Goal: Task Accomplishment & Management: Manage account settings

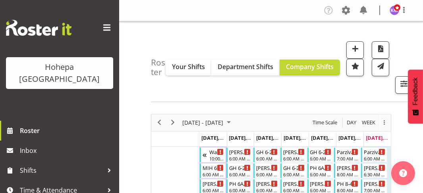
click at [101, 28] on span at bounding box center [107, 27] width 13 height 13
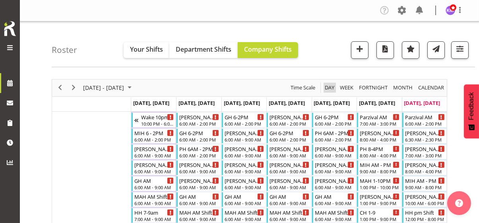
click at [328, 87] on span "Day" at bounding box center [329, 88] width 11 height 10
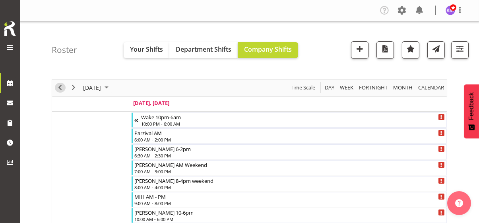
click at [59, 87] on span "Previous" at bounding box center [60, 88] width 10 height 10
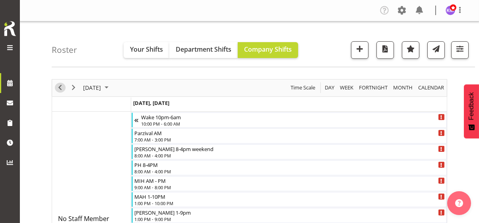
click at [59, 87] on span "Previous" at bounding box center [60, 88] width 10 height 10
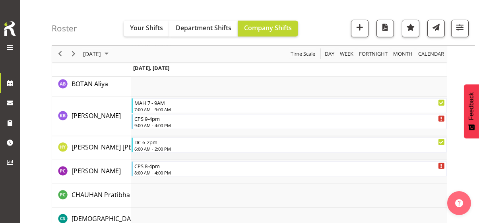
scroll to position [954, 0]
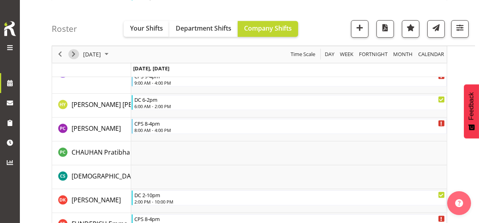
drag, startPoint x: 72, startPoint y: 53, endPoint x: 179, endPoint y: 114, distance: 123.0
click at [72, 53] on span "Next" at bounding box center [74, 54] width 10 height 10
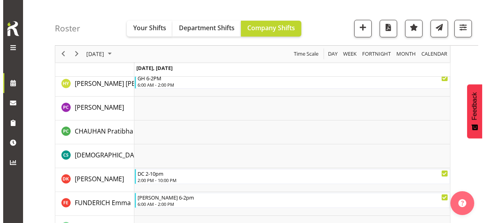
scroll to position [517, 0]
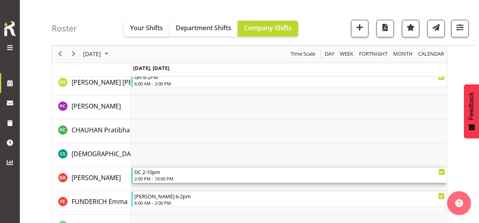
click at [161, 177] on div "2:00 PM - 10:00 PM" at bounding box center [289, 178] width 311 height 6
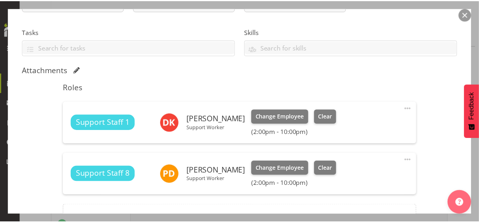
scroll to position [159, 0]
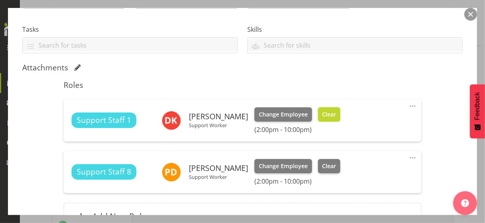
click at [322, 112] on span "Clear" at bounding box center [329, 114] width 14 height 9
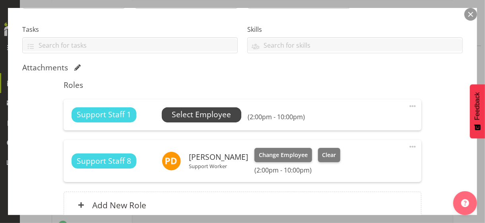
click at [193, 114] on span "Select Employee" at bounding box center [201, 115] width 59 height 12
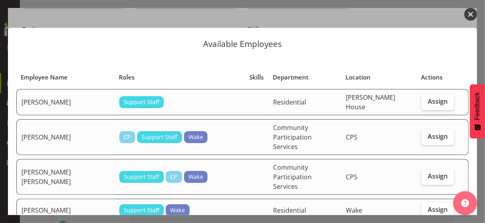
click at [423, 16] on button "button" at bounding box center [470, 14] width 13 height 13
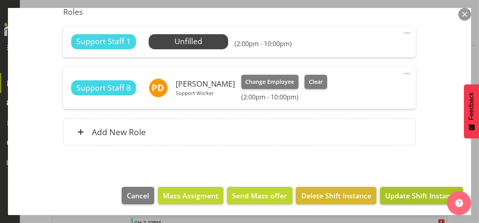
scroll to position [636, 0]
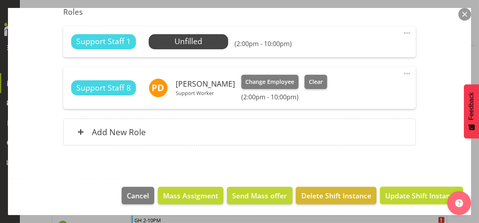
click at [414, 193] on span "Update Shift Instance" at bounding box center [421, 195] width 73 height 10
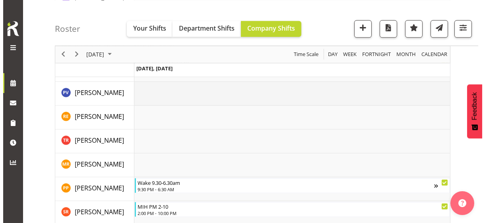
scroll to position [1566, 0]
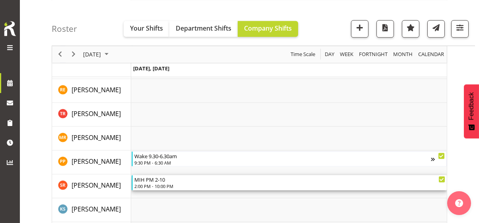
click at [157, 183] on div "2:00 PM - 10:00 PM" at bounding box center [289, 186] width 311 height 6
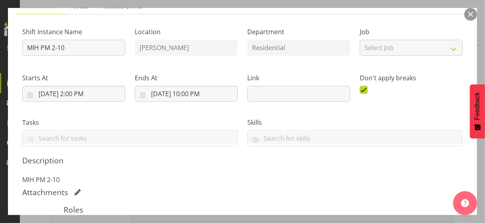
scroll to position [159, 0]
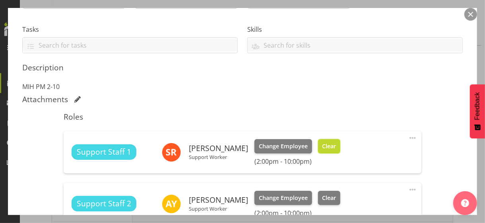
click at [322, 143] on span "Clear" at bounding box center [329, 146] width 14 height 9
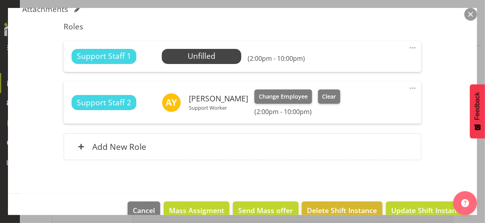
scroll to position [264, 0]
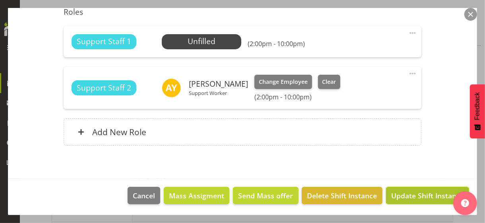
click at [405, 193] on span "Update Shift Instance" at bounding box center [427, 195] width 73 height 10
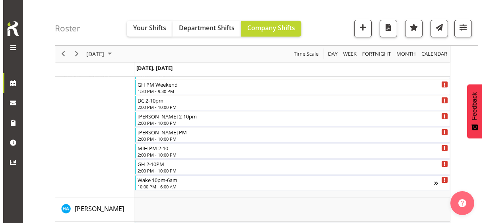
scroll to position [119, 0]
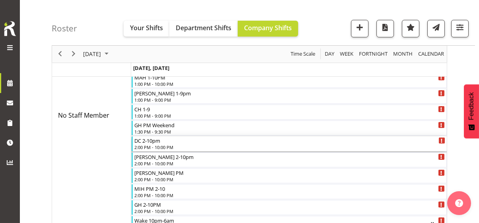
click at [163, 145] on div "2:00 PM - 10:00 PM" at bounding box center [289, 147] width 311 height 6
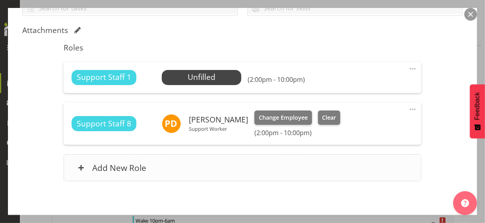
scroll to position [232, 0]
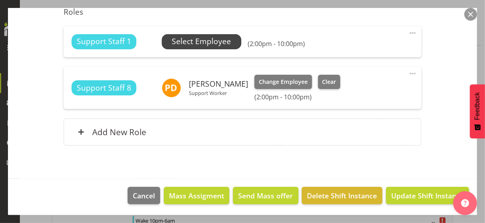
click at [198, 41] on span "Select Employee" at bounding box center [201, 42] width 59 height 12
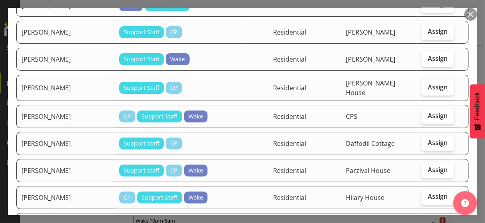
scroll to position [795, 0]
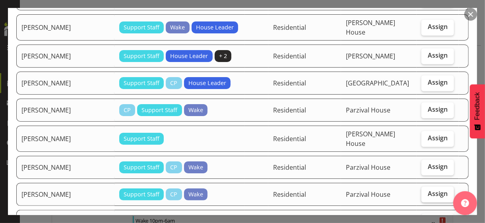
click at [423, 190] on span "Assign" at bounding box center [438, 194] width 20 height 8
click at [423, 191] on input "Assign" at bounding box center [423, 193] width 5 height 5
checkbox input "true"
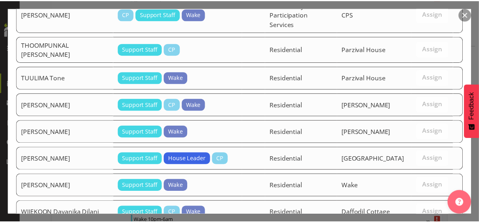
scroll to position [1148, 0]
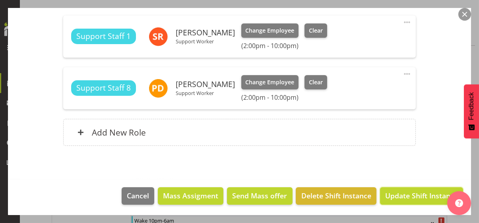
click at [399, 193] on span "Update Shift Instance" at bounding box center [421, 195] width 73 height 10
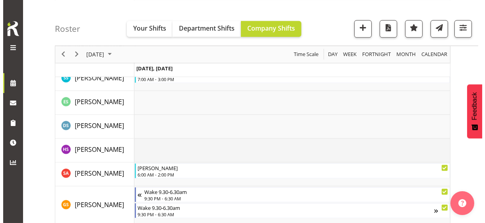
scroll to position [1749, 0]
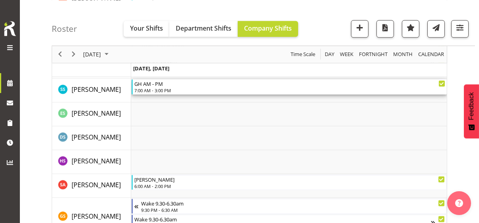
click at [160, 90] on div "7:00 AM - 3:00 PM" at bounding box center [289, 90] width 311 height 6
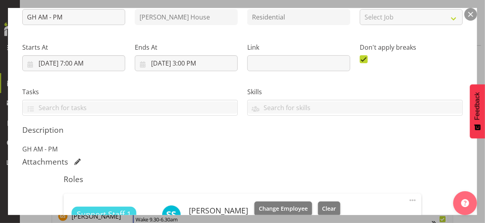
scroll to position [199, 0]
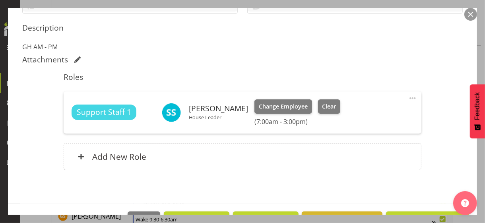
click at [408, 97] on span at bounding box center [413, 98] width 10 height 10
click at [348, 116] on link "Edit" at bounding box center [379, 116] width 76 height 14
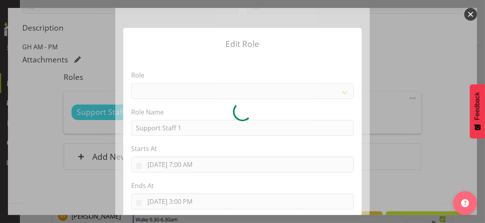
select select "1091"
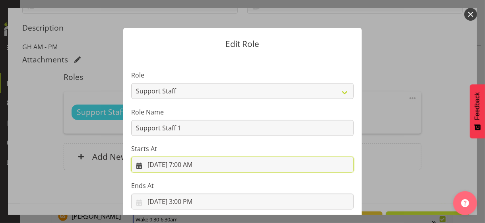
click at [185, 164] on input "[DATE] 7:00 AM" at bounding box center [242, 165] width 223 height 16
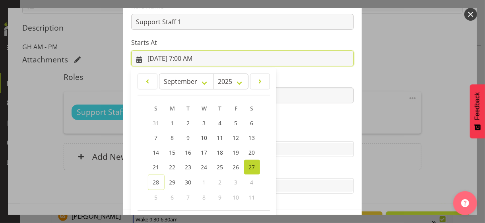
scroll to position [138, 0]
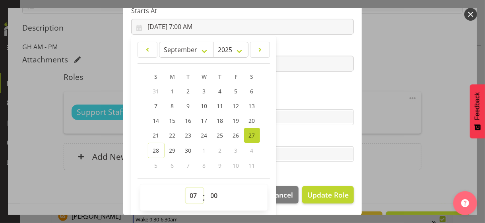
drag, startPoint x: 187, startPoint y: 192, endPoint x: 188, endPoint y: 188, distance: 4.5
click at [188, 190] on select "00 01 02 03 04 05 06 07 08 09 10 11 12 13 14 15 16 17 18 19 20 21 22 23" at bounding box center [195, 196] width 18 height 16
select select "8"
click at [186, 188] on select "00 01 02 03 04 05 06 07 08 09 10 11 12 13 14 15 16 17 18 19 20 21 22 23" at bounding box center [195, 196] width 18 height 16
type input "[DATE] 8:00 AM"
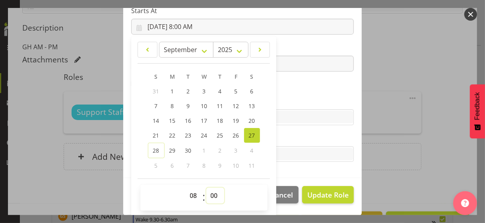
drag, startPoint x: 209, startPoint y: 193, endPoint x: 211, endPoint y: 188, distance: 5.9
click at [209, 193] on select "00 01 02 03 04 05 06 07 08 09 10 11 12 13 14 15 16 17 18 19 20 21 22 23 24 25 2…" at bounding box center [215, 196] width 18 height 16
select select "30"
click at [206, 188] on select "00 01 02 03 04 05 06 07 08 09 10 11 12 13 14 15 16 17 18 19 20 21 22 23 24 25 2…" at bounding box center [215, 196] width 18 height 16
type input "[DATE] 8:30 AM"
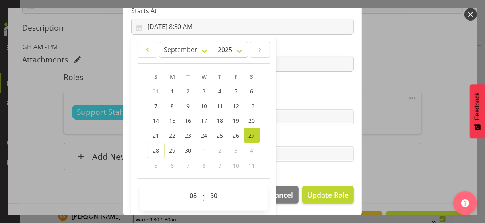
drag, startPoint x: 310, startPoint y: 89, endPoint x: 290, endPoint y: 99, distance: 22.0
click at [310, 90] on section "Role CP House Leader Support Staff Wake Role Name Support Staff 1 Starts At [DA…" at bounding box center [242, 48] width 238 height 260
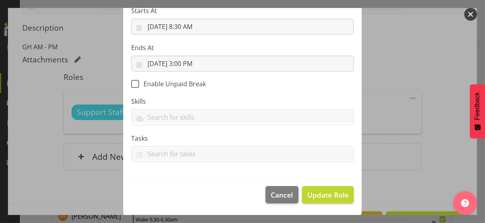
scroll to position [138, 0]
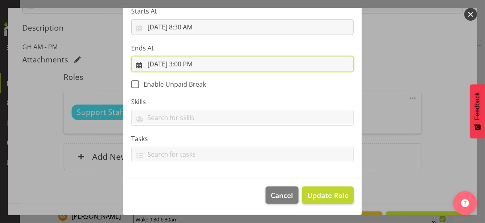
click at [186, 66] on input "[DATE] 3:00 PM" at bounding box center [242, 64] width 223 height 16
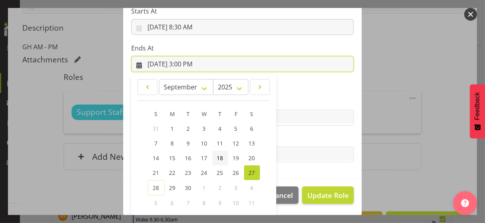
scroll to position [175, 0]
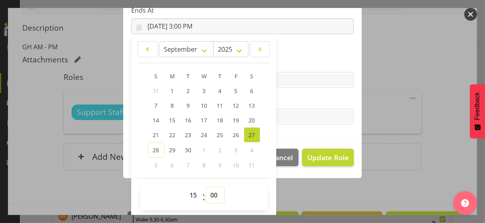
drag, startPoint x: 209, startPoint y: 193, endPoint x: 209, endPoint y: 187, distance: 6.4
click at [209, 193] on select "00 01 02 03 04 05 06 07 08 09 10 11 12 13 14 15 16 17 18 19 20 21 22 23 24 25 2…" at bounding box center [215, 195] width 18 height 16
select select "30"
click at [206, 187] on select "00 01 02 03 04 05 06 07 08 09 10 11 12 13 14 15 16 17 18 19 20 21 22 23 24 25 2…" at bounding box center [215, 195] width 18 height 16
type input "[DATE] 3:30 PM"
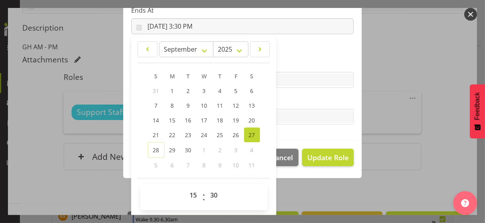
click at [317, 94] on section "Role CP House Leader Support Staff Wake Role Name Support Staff 1 Starts At [DA…" at bounding box center [242, 11] width 238 height 260
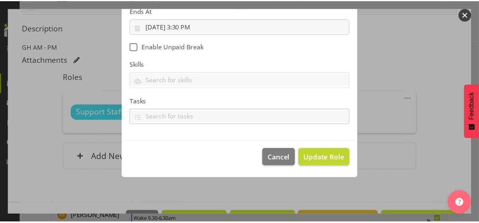
scroll to position [138, 0]
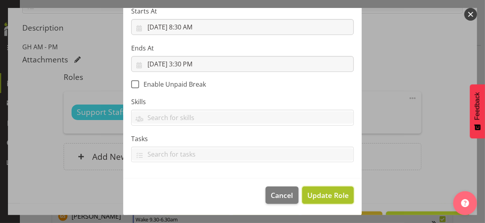
click at [322, 193] on span "Update Role" at bounding box center [327, 195] width 41 height 10
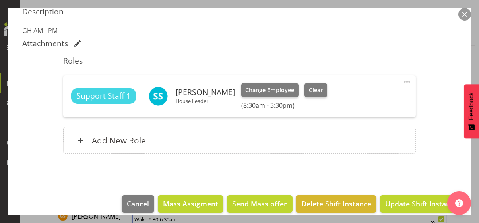
scroll to position [223, 0]
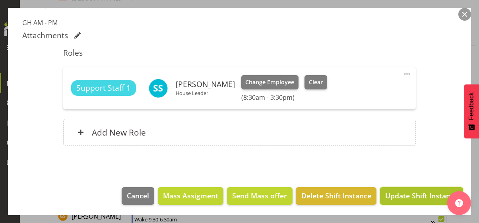
click at [406, 193] on span "Update Shift Instance" at bounding box center [421, 195] width 73 height 10
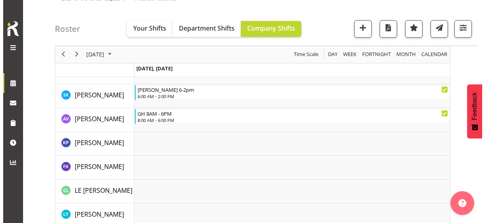
scroll to position [994, 0]
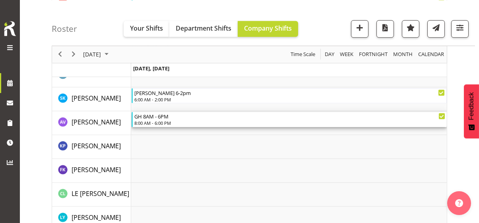
click at [161, 121] on div "8:00 AM - 6:00 PM" at bounding box center [289, 123] width 311 height 6
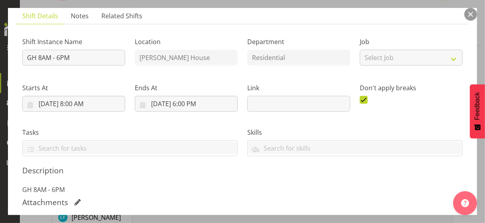
scroll to position [159, 0]
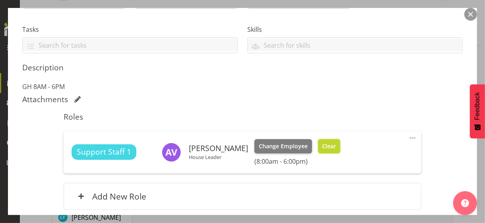
click at [325, 145] on span "Clear" at bounding box center [329, 146] width 14 height 9
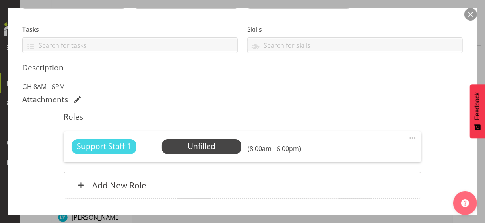
click at [408, 135] on span at bounding box center [413, 138] width 10 height 10
click at [352, 155] on link "Edit" at bounding box center [379, 155] width 76 height 14
select select "8"
select select "2025"
select select "8"
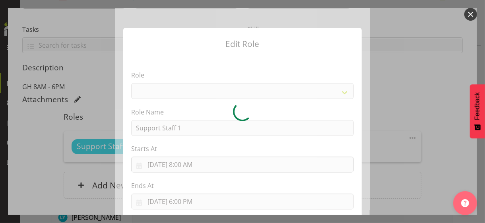
select select "1091"
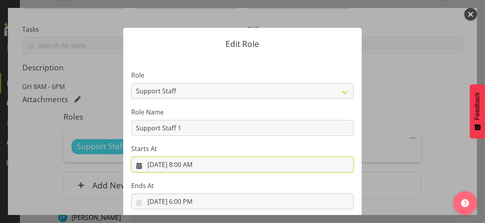
click at [184, 163] on input "[DATE] 8:00 AM" at bounding box center [242, 165] width 223 height 16
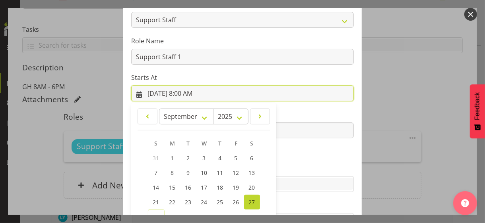
scroll to position [138, 0]
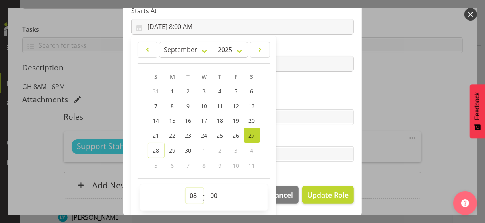
drag, startPoint x: 188, startPoint y: 195, endPoint x: 190, endPoint y: 188, distance: 7.0
click at [190, 188] on select "00 01 02 03 04 05 06 07 08 09 10 11 12 13 14 15 16 17 18 19 20 21 22 23" at bounding box center [195, 196] width 18 height 16
select select "9"
click at [186, 188] on select "00 01 02 03 04 05 06 07 08 09 10 11 12 13 14 15 16 17 18 19 20 21 22 23" at bounding box center [195, 196] width 18 height 16
type input "[DATE] 9:00 AM"
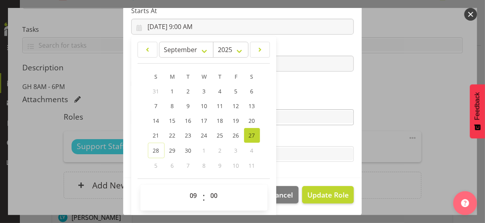
click at [301, 99] on label "Skills" at bounding box center [242, 102] width 223 height 10
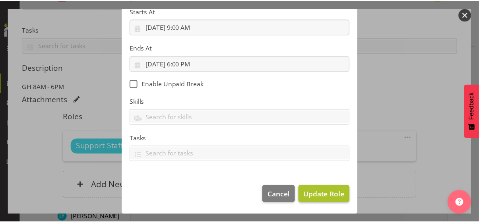
scroll to position [138, 0]
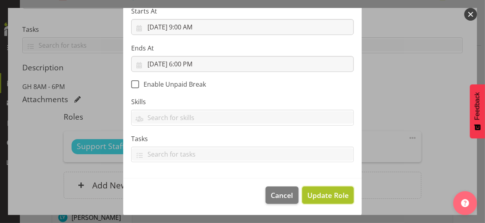
click at [320, 193] on span "Update Role" at bounding box center [327, 195] width 41 height 10
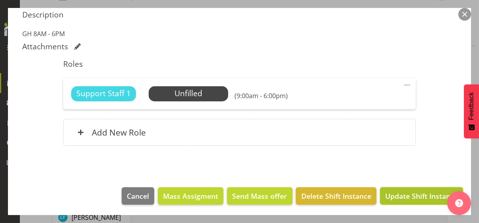
click at [390, 193] on span "Update Shift Instance" at bounding box center [421, 196] width 73 height 10
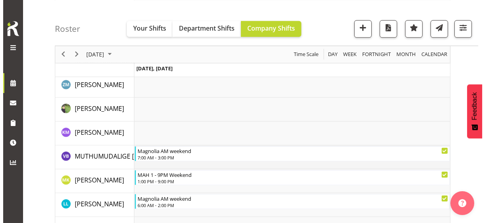
scroll to position [1248, 0]
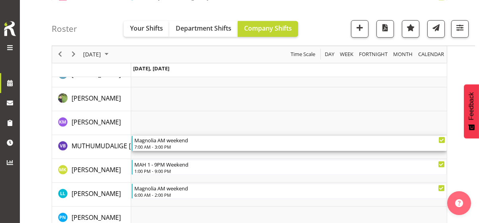
click at [167, 145] on div "7:00 AM - 3:00 PM" at bounding box center [289, 146] width 311 height 6
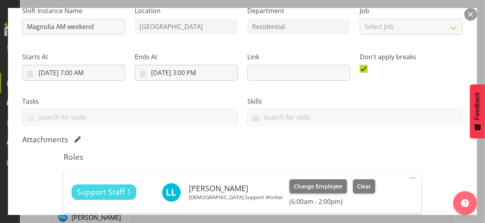
scroll to position [199, 0]
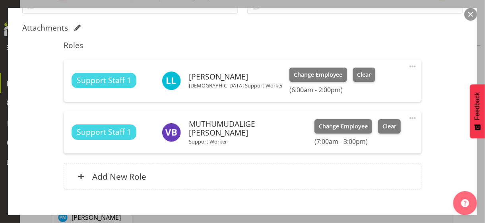
click at [408, 117] on span at bounding box center [413, 118] width 10 height 10
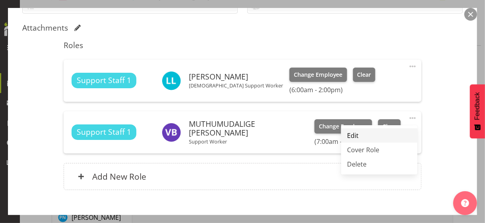
click at [346, 135] on link "Edit" at bounding box center [379, 135] width 76 height 14
select select "8"
select select "2025"
select select "15"
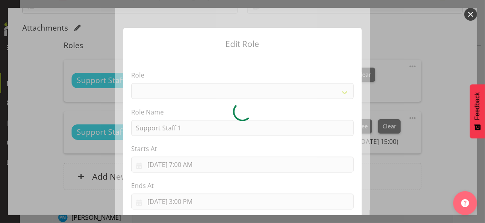
select select "1091"
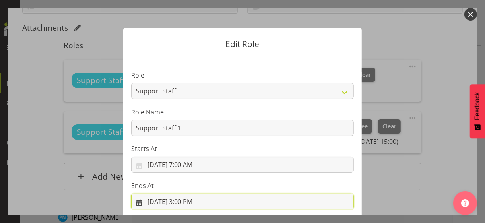
click at [184, 193] on input "[DATE] 3:00 PM" at bounding box center [242, 202] width 223 height 16
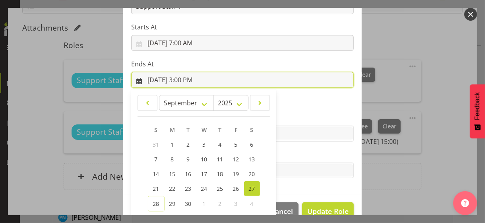
scroll to position [175, 0]
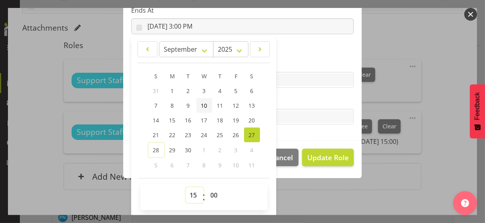
drag, startPoint x: 190, startPoint y: 192, endPoint x: 207, endPoint y: 100, distance: 93.8
click at [191, 186] on div "00 01 02 03 04 05 06 07 08 09 10 11 12 13 14 15 16 17 18 19 20 21 22 23 : 00 01…" at bounding box center [203, 197] width 127 height 26
select select "9"
click at [186, 187] on select "00 01 02 03 04 05 06 07 08 09 10 11 12 13 14 15 16 17 18 19 20 21 22 23" at bounding box center [195, 195] width 18 height 16
type input "[DATE] 9:00 AM"
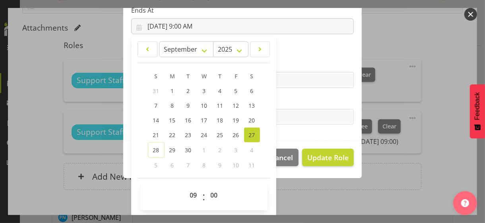
drag, startPoint x: 281, startPoint y: 100, endPoint x: 298, endPoint y: 103, distance: 17.4
click at [283, 99] on label "Tasks" at bounding box center [242, 101] width 223 height 10
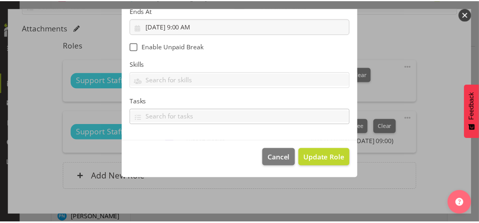
scroll to position [138, 0]
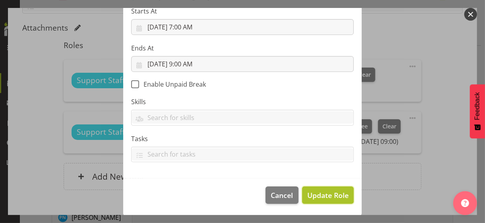
click at [322, 190] on span "Update Role" at bounding box center [327, 195] width 41 height 10
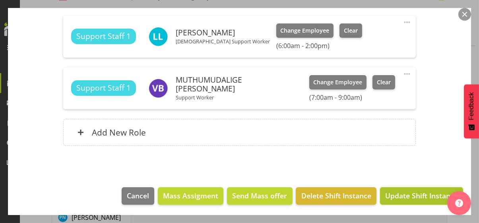
click at [405, 193] on span "Update Shift Instance" at bounding box center [421, 195] width 73 height 10
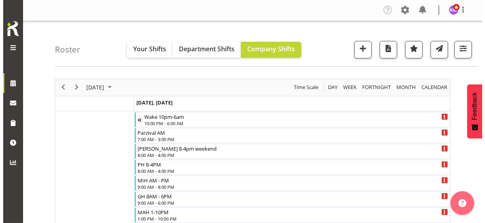
scroll to position [0, 0]
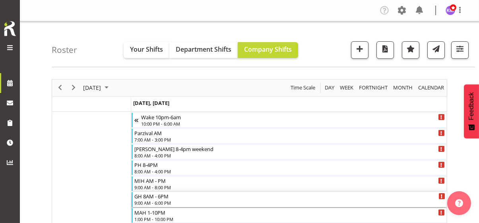
click at [159, 193] on div "9:00 AM - 6:00 PM" at bounding box center [289, 203] width 311 height 6
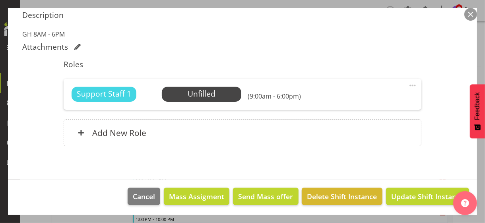
scroll to position [212, 0]
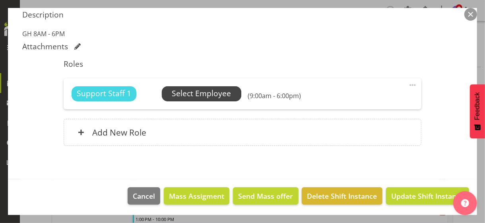
click at [206, 93] on span "Select Employee" at bounding box center [201, 94] width 59 height 12
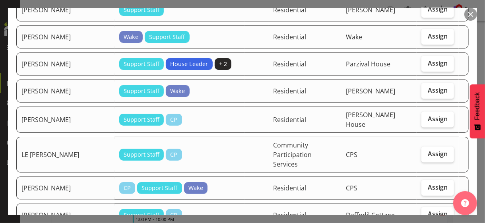
scroll to position [636, 0]
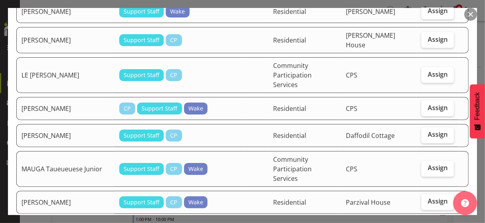
checkbox input "true"
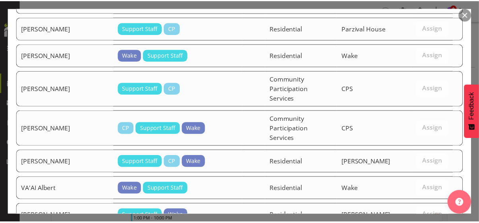
scroll to position [1181, 0]
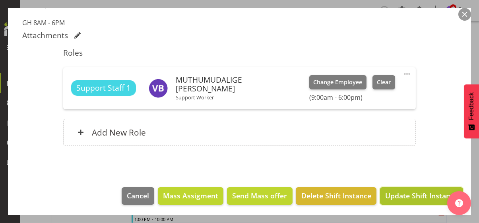
click at [401, 193] on span "Update Shift Instance" at bounding box center [421, 195] width 73 height 10
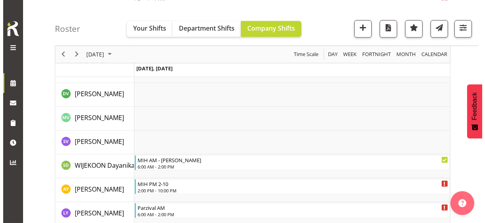
scroll to position [2134, 0]
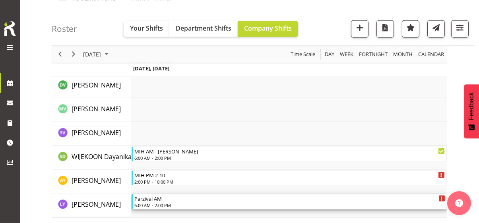
click at [165, 193] on div "6:00 AM - 2:00 PM" at bounding box center [289, 205] width 311 height 6
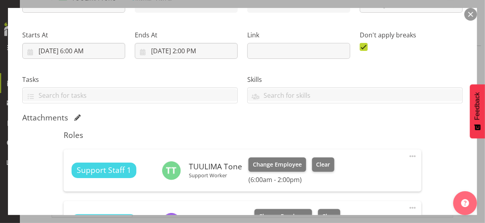
scroll to position [199, 0]
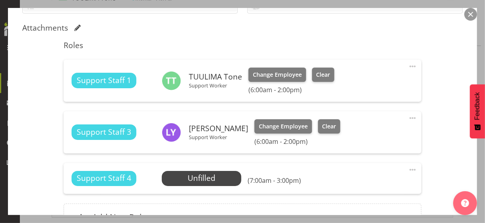
click at [408, 116] on span at bounding box center [413, 118] width 10 height 10
click at [349, 134] on link "Edit" at bounding box center [379, 135] width 76 height 14
select select "8"
select select "2025"
select select "6"
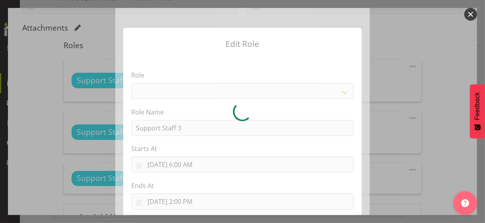
select select "1091"
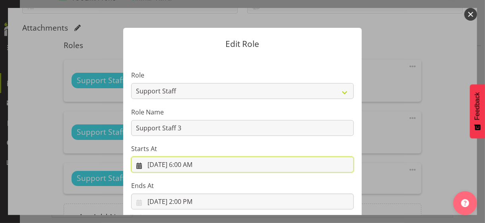
click at [184, 164] on input "[DATE] 6:00 AM" at bounding box center [242, 165] width 223 height 16
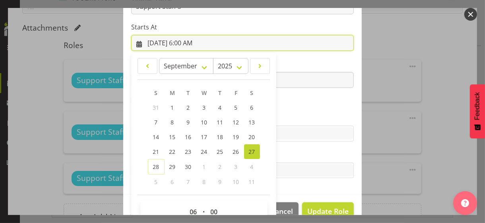
scroll to position [138, 0]
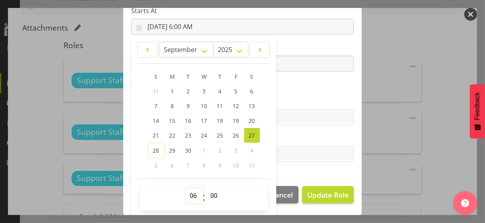
drag, startPoint x: 188, startPoint y: 193, endPoint x: 189, endPoint y: 188, distance: 5.7
click at [188, 192] on select "00 01 02 03 04 05 06 07 08 09 10 11 12 13 14 15 16 17 18 19 20 21 22 23" at bounding box center [195, 196] width 18 height 16
select select "7"
click at [186, 188] on select "00 01 02 03 04 05 06 07 08 09 10 11 12 13 14 15 16 17 18 19 20 21 22 23" at bounding box center [195, 196] width 18 height 16
type input "[DATE] 7:00 AM"
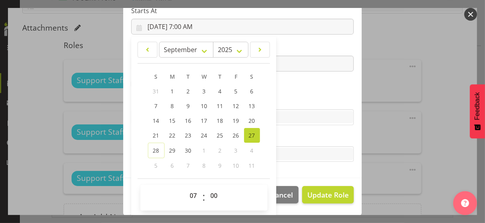
click at [282, 92] on section "Role CP House Leader Support Staff Wake Role Name Support Staff 3 Starts At [DA…" at bounding box center [242, 48] width 238 height 260
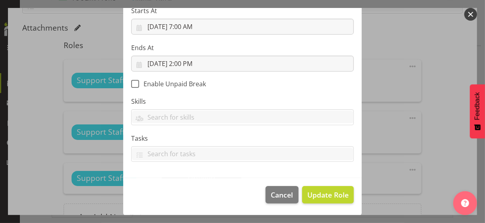
scroll to position [138, 0]
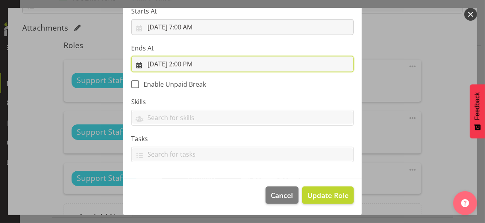
click at [181, 65] on input "[DATE] 2:00 PM" at bounding box center [242, 64] width 223 height 16
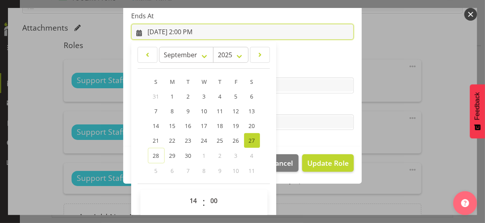
scroll to position [175, 0]
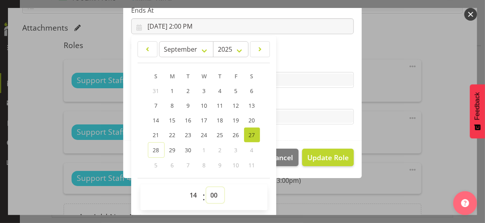
drag, startPoint x: 209, startPoint y: 193, endPoint x: 210, endPoint y: 187, distance: 6.6
click at [209, 190] on select "00 01 02 03 04 05 06 07 08 09 10 11 12 13 14 15 16 17 18 19 20 21 22 23 24 25 2…" at bounding box center [215, 195] width 18 height 16
select select "30"
click at [206, 187] on select "00 01 02 03 04 05 06 07 08 09 10 11 12 13 14 15 16 17 18 19 20 21 22 23 24 25 2…" at bounding box center [215, 195] width 18 height 16
type input "[DATE] 2:30 PM"
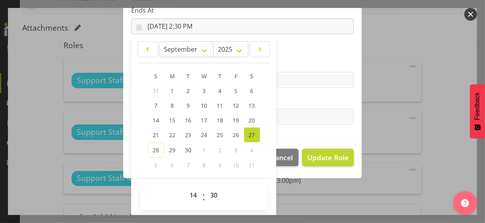
click at [292, 103] on label "Tasks" at bounding box center [242, 101] width 223 height 10
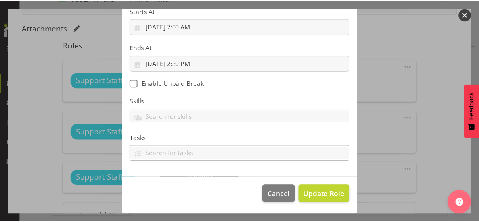
scroll to position [138, 0]
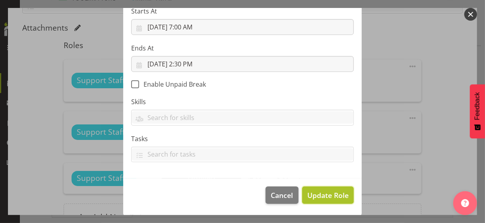
click at [318, 193] on span "Update Role" at bounding box center [327, 195] width 41 height 10
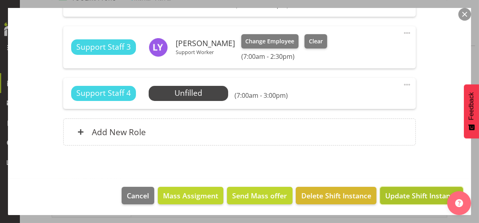
click at [406, 193] on span "Update Shift Instance" at bounding box center [421, 195] width 73 height 10
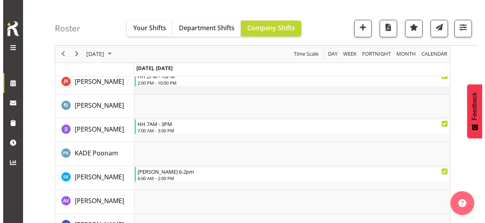
scroll to position [925, 0]
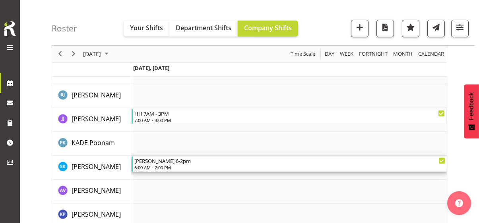
click at [159, 165] on div "6:00 AM - 2:00 PM" at bounding box center [289, 167] width 311 height 6
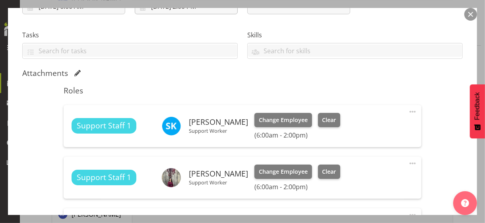
scroll to position [238, 0]
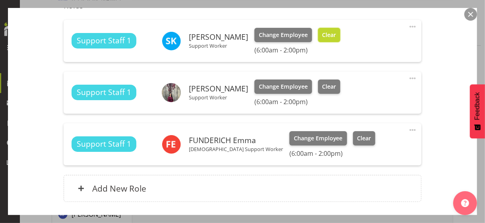
click at [336, 38] on span "Clear" at bounding box center [329, 35] width 14 height 9
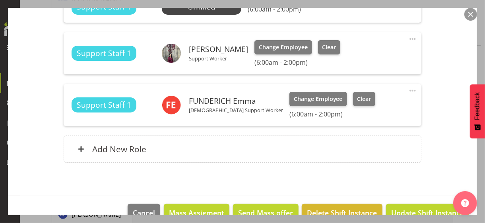
scroll to position [284, 0]
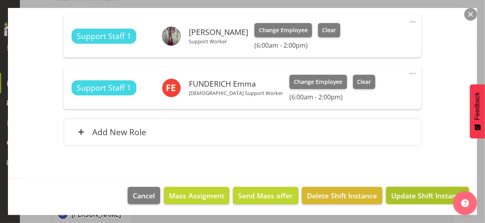
click at [403, 191] on span "Update Shift Instance" at bounding box center [427, 195] width 73 height 10
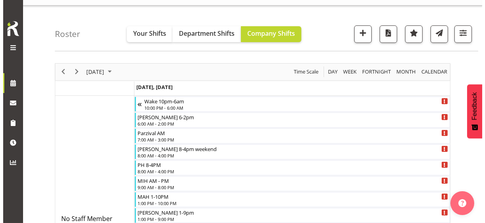
scroll to position [0, 0]
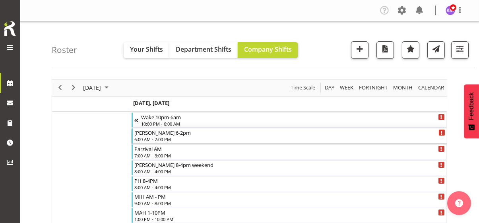
click at [160, 140] on div "6:00 AM - 2:00 PM" at bounding box center [289, 139] width 311 height 6
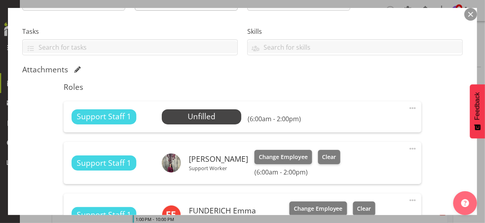
scroll to position [199, 0]
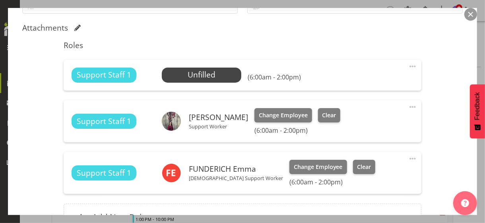
click at [408, 63] on span at bounding box center [413, 67] width 10 height 10
click at [358, 81] on link "Edit" at bounding box center [379, 84] width 76 height 14
select select "8"
select select "2025"
select select "6"
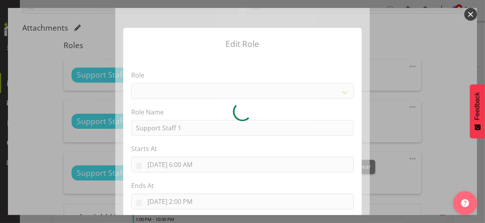
select select "1091"
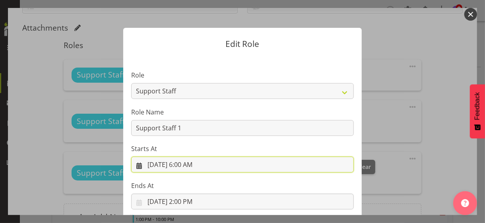
click at [184, 165] on input "[DATE] 6:00 AM" at bounding box center [242, 165] width 223 height 16
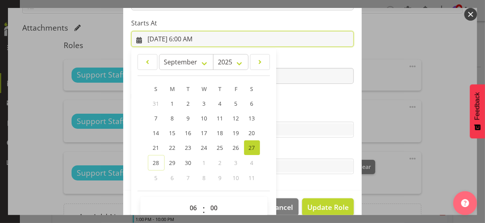
scroll to position [138, 0]
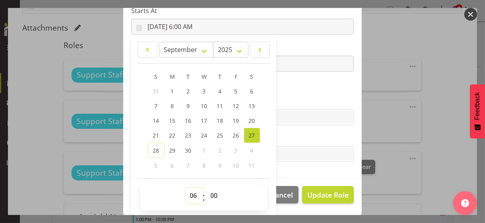
click at [186, 193] on select "00 01 02 03 04 05 06 07 08 09 10 11 12 13 14 15 16 17 18 19 20 21 22 23" at bounding box center [195, 196] width 18 height 16
select select "8"
click at [186, 188] on select "00 01 02 03 04 05 06 07 08 09 10 11 12 13 14 15 16 17 18 19 20 21 22 23" at bounding box center [195, 196] width 18 height 16
type input "[DATE] 8:00 AM"
click at [211, 193] on select "00 01 02 03 04 05 06 07 08 09 10 11 12 13 14 15 16 17 18 19 20 21 22 23 24 25 2…" at bounding box center [215, 196] width 18 height 16
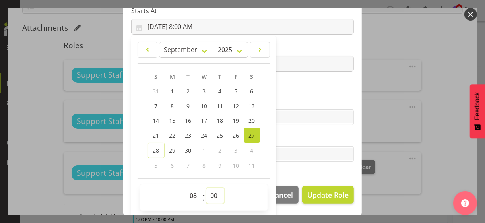
select select "15"
click at [206, 188] on select "00 01 02 03 04 05 06 07 08 09 10 11 12 13 14 15 16 17 18 19 20 21 22 23 24 25 2…" at bounding box center [215, 196] width 18 height 16
type input "[DATE] 8:15 AM"
click at [294, 90] on section "Role CP House Leader Support Staff Wake Role Name Support Staff 1 Starts At [DA…" at bounding box center [242, 48] width 238 height 260
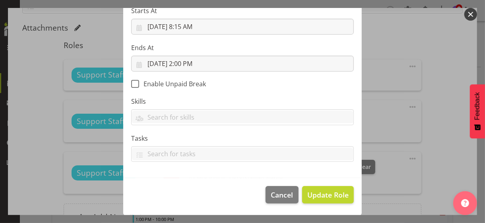
scroll to position [138, 0]
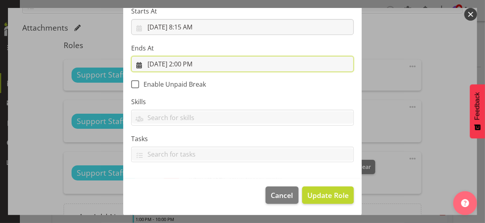
click at [189, 64] on input "[DATE] 2:00 PM" at bounding box center [242, 64] width 223 height 16
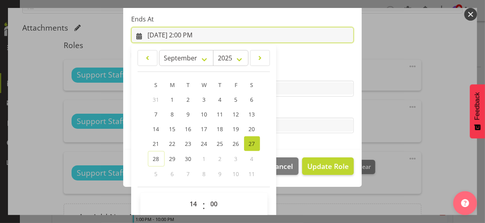
scroll to position [175, 0]
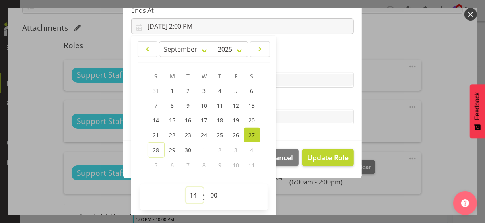
drag, startPoint x: 186, startPoint y: 195, endPoint x: 188, endPoint y: 188, distance: 7.3
click at [186, 190] on select "00 01 02 03 04 05 06 07 08 09 10 11 12 13 14 15 16 17 18 19 20 21 22 23" at bounding box center [195, 195] width 18 height 16
select select "20"
click at [186, 187] on select "00 01 02 03 04 05 06 07 08 09 10 11 12 13 14 15 16 17 18 19 20 21 22 23" at bounding box center [195, 195] width 18 height 16
type input "[DATE] 8:00 PM"
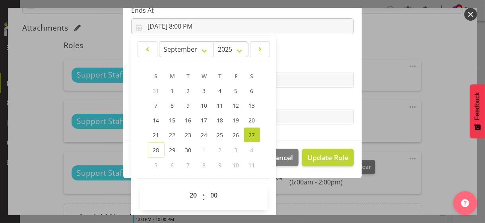
click at [323, 98] on label "Tasks" at bounding box center [242, 101] width 223 height 10
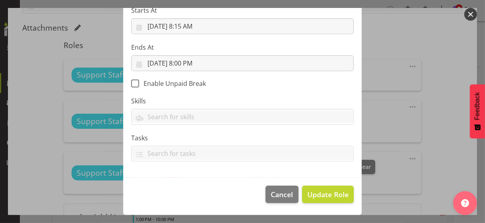
scroll to position [138, 0]
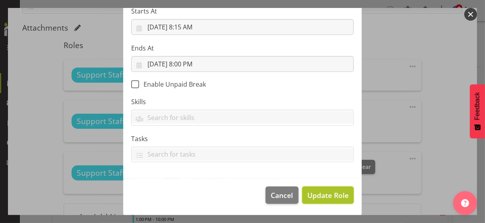
click at [316, 192] on span "Update Role" at bounding box center [327, 195] width 41 height 10
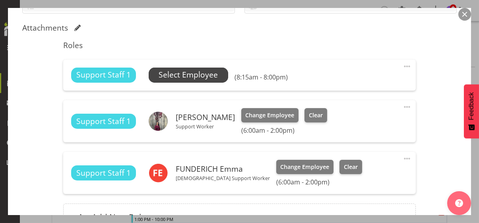
click at [203, 76] on span "Select Employee" at bounding box center [188, 75] width 59 height 12
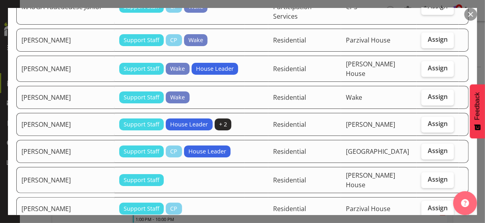
scroll to position [914, 0]
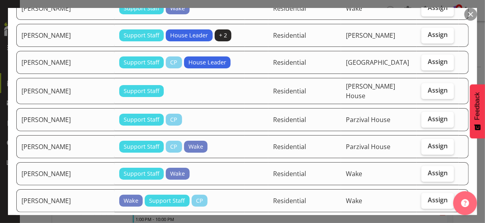
checkbox input "true"
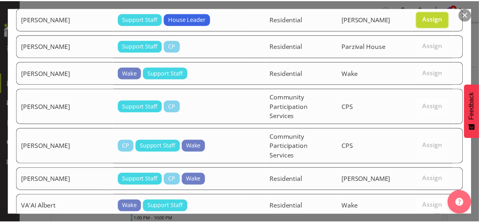
scroll to position [1181, 0]
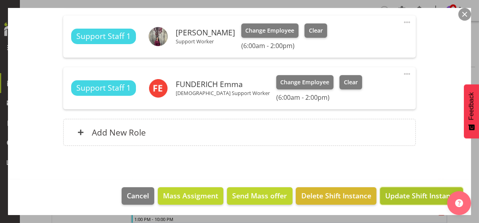
click at [405, 193] on span "Update Shift Instance" at bounding box center [421, 195] width 73 height 10
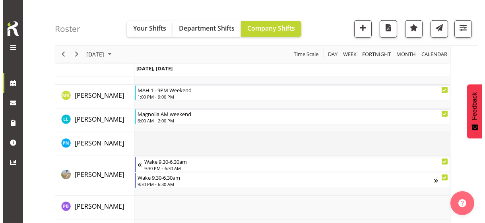
scroll to position [1312, 0]
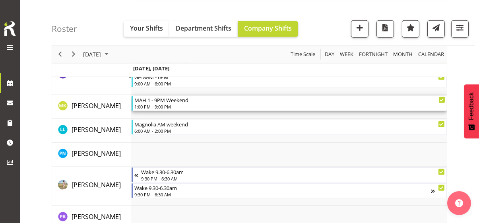
click at [169, 107] on div "1:00 PM - 9:00 PM" at bounding box center [289, 106] width 311 height 6
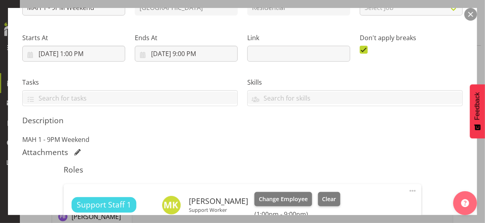
scroll to position [159, 0]
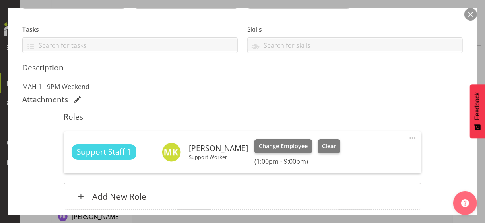
click at [408, 136] on span at bounding box center [413, 138] width 10 height 10
click at [355, 153] on link "Edit" at bounding box center [379, 155] width 76 height 14
select select "8"
select select "2025"
select select "13"
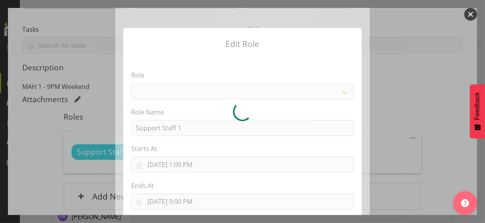
select select "1091"
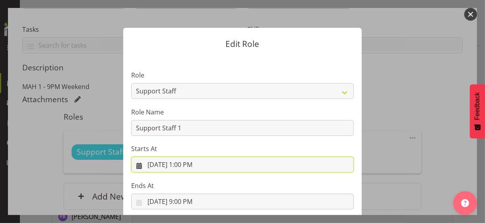
click at [188, 162] on input "[DATE] 1:00 PM" at bounding box center [242, 165] width 223 height 16
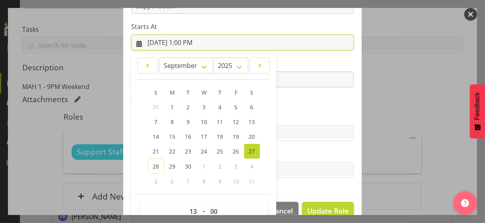
scroll to position [138, 0]
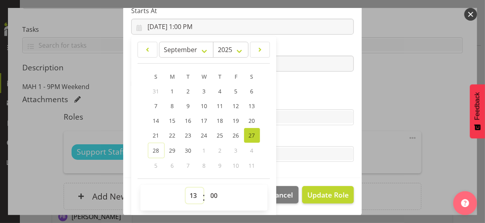
drag, startPoint x: 190, startPoint y: 194, endPoint x: 192, endPoint y: 187, distance: 6.6
click at [192, 188] on select "00 01 02 03 04 05 06 07 08 09 10 11 12 13 14 15 16 17 18 19 20 21 22 23" at bounding box center [195, 196] width 18 height 16
select select "9"
click at [186, 188] on select "00 01 02 03 04 05 06 07 08 09 10 11 12 13 14 15 16 17 18 19 20 21 22 23" at bounding box center [195, 196] width 18 height 16
type input "[DATE] 9:00 AM"
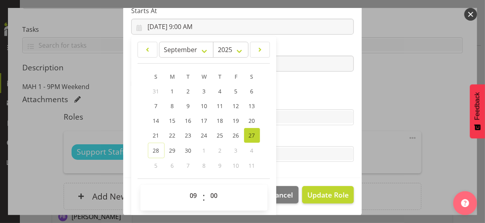
click at [291, 95] on section "Role CP House Leader Support Staff Wake Role Name Support Staff 1 Starts At [DA…" at bounding box center [242, 48] width 238 height 260
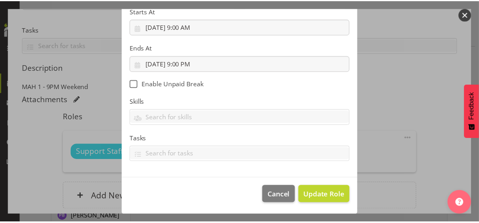
scroll to position [138, 0]
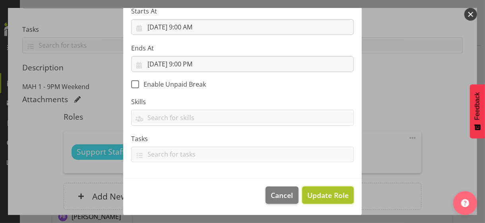
click at [332, 193] on span "Update Role" at bounding box center [327, 195] width 41 height 10
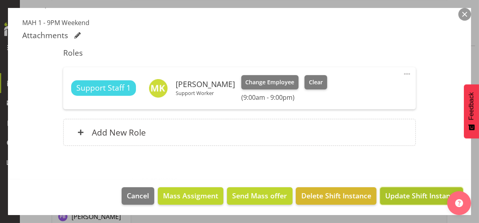
click at [405, 193] on span "Update Shift Instance" at bounding box center [421, 195] width 73 height 10
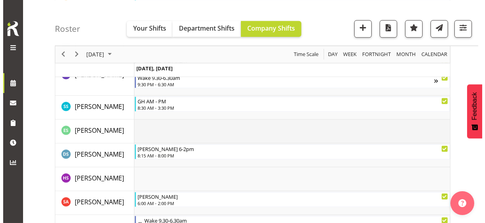
scroll to position [1789, 0]
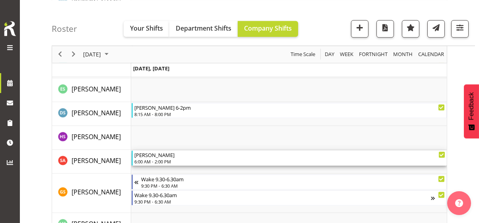
click at [159, 159] on div "6:00 AM - 2:00 PM" at bounding box center [289, 161] width 311 height 6
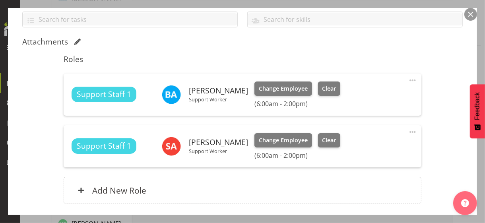
scroll to position [199, 0]
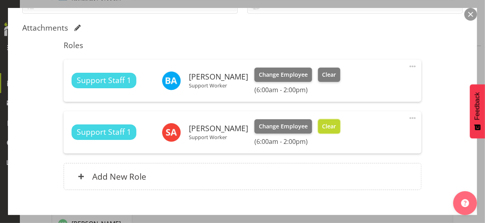
click at [333, 128] on span "Clear" at bounding box center [329, 126] width 14 height 9
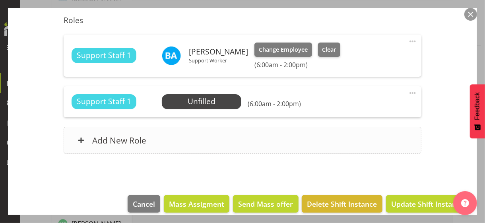
scroll to position [232, 0]
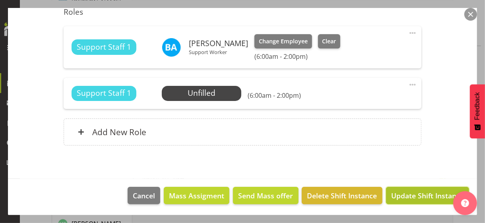
click at [413, 192] on span "Update Shift Instance" at bounding box center [427, 195] width 73 height 10
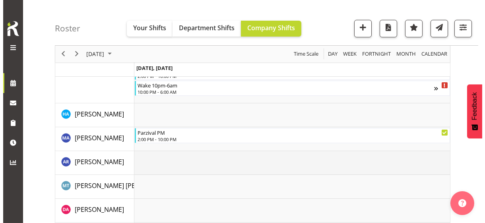
scroll to position [16, 0]
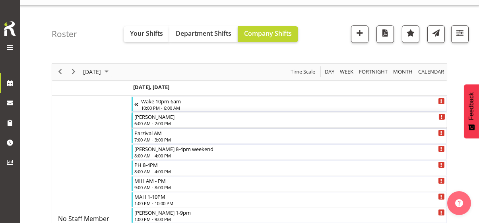
click at [164, 122] on div "6:00 AM - 2:00 PM" at bounding box center [289, 123] width 311 height 6
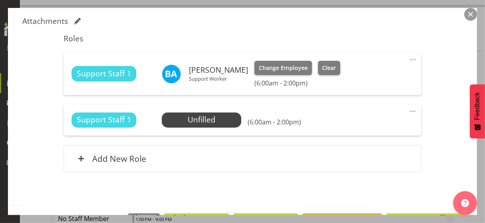
scroll to position [232, 0]
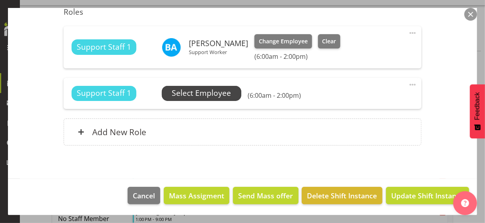
click at [205, 93] on span "Select Employee" at bounding box center [201, 93] width 59 height 12
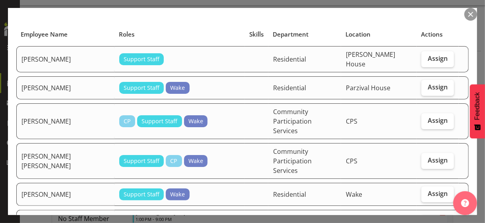
scroll to position [79, 0]
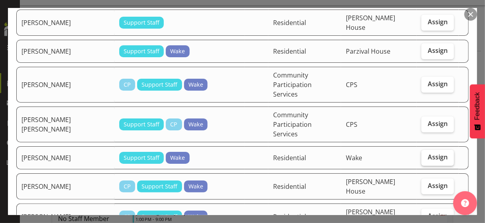
click at [423, 153] on span "Assign" at bounding box center [438, 157] width 20 height 8
click at [423, 155] on input "Assign" at bounding box center [423, 157] width 5 height 5
checkbox input "true"
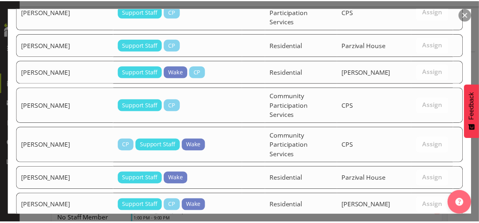
scroll to position [1211, 0]
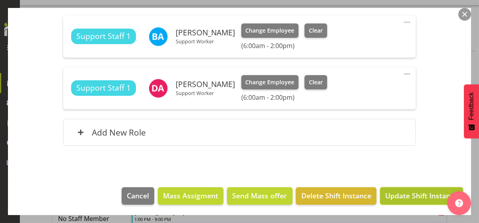
click at [400, 193] on span "Update Shift Instance" at bounding box center [421, 195] width 73 height 10
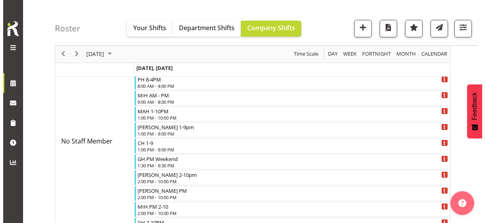
scroll to position [95, 0]
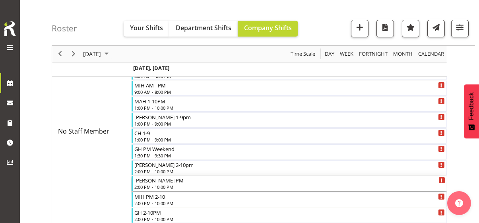
click at [160, 185] on div "2:00 PM - 10:00 PM" at bounding box center [289, 187] width 311 height 6
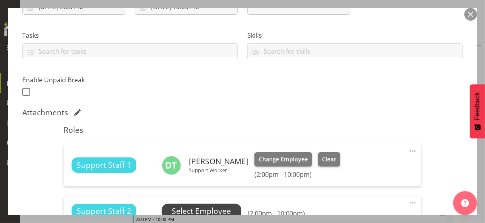
scroll to position [199, 0]
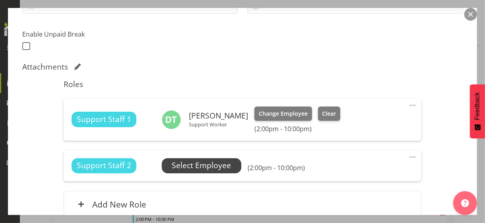
click at [192, 169] on span "Select Employee" at bounding box center [201, 166] width 59 height 12
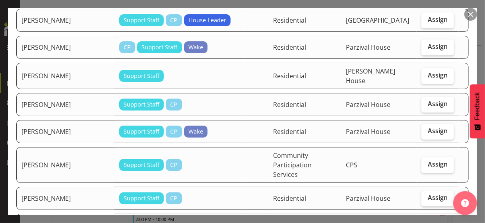
scroll to position [994, 0]
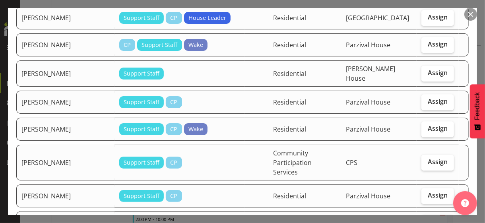
click at [423, 193] on span "Assign" at bounding box center [438, 222] width 20 height 8
click at [423, 193] on input "Assign" at bounding box center [423, 222] width 5 height 5
checkbox input "true"
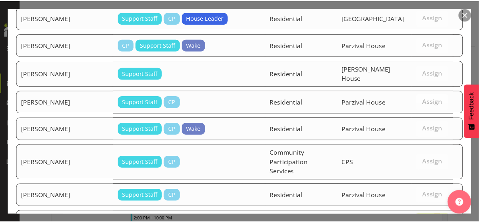
scroll to position [1187, 0]
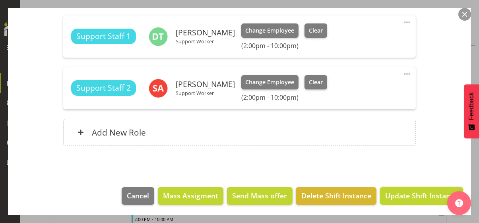
click at [403, 193] on span "Update Shift Instance" at bounding box center [421, 195] width 73 height 10
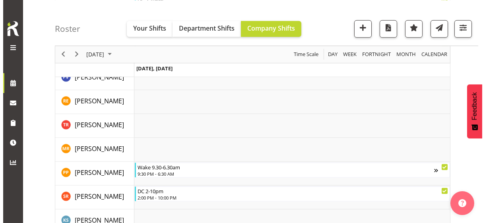
scroll to position [1566, 0]
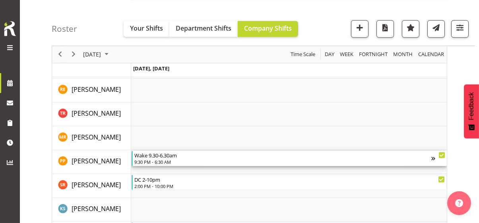
click at [170, 162] on div "9:30 PM - 6:30 AM" at bounding box center [282, 162] width 297 height 6
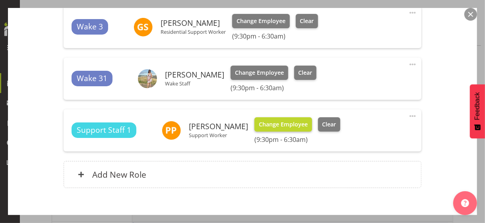
scroll to position [358, 0]
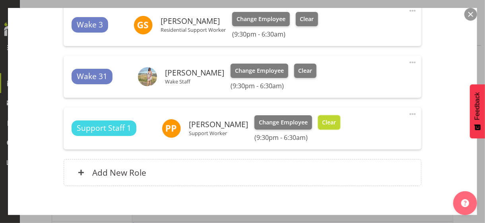
click at [323, 122] on span "Clear" at bounding box center [329, 122] width 14 height 9
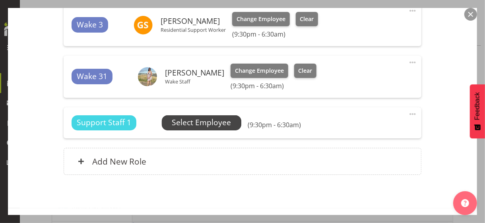
click at [200, 124] on span "Select Employee" at bounding box center [201, 123] width 59 height 12
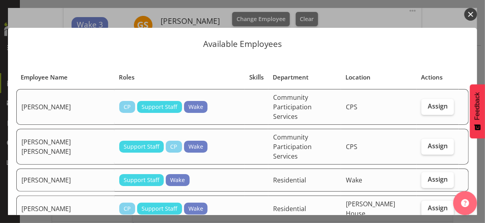
click at [423, 193] on span "Assign" at bounding box center [438, 208] width 20 height 8
click at [423, 193] on input "Assign" at bounding box center [423, 207] width 5 height 5
checkbox input "true"
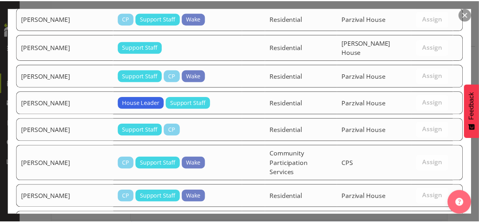
scroll to position [820, 0]
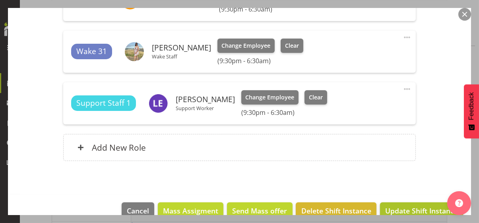
scroll to position [398, 0]
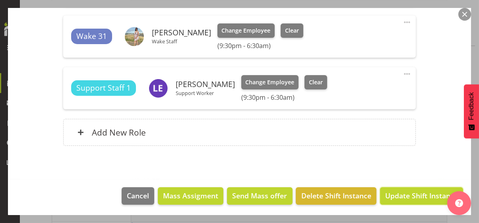
click at [405, 193] on span "Update Shift Instance" at bounding box center [421, 195] width 73 height 10
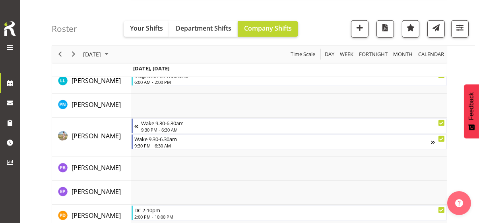
scroll to position [1566, 0]
